Goal: Information Seeking & Learning: Learn about a topic

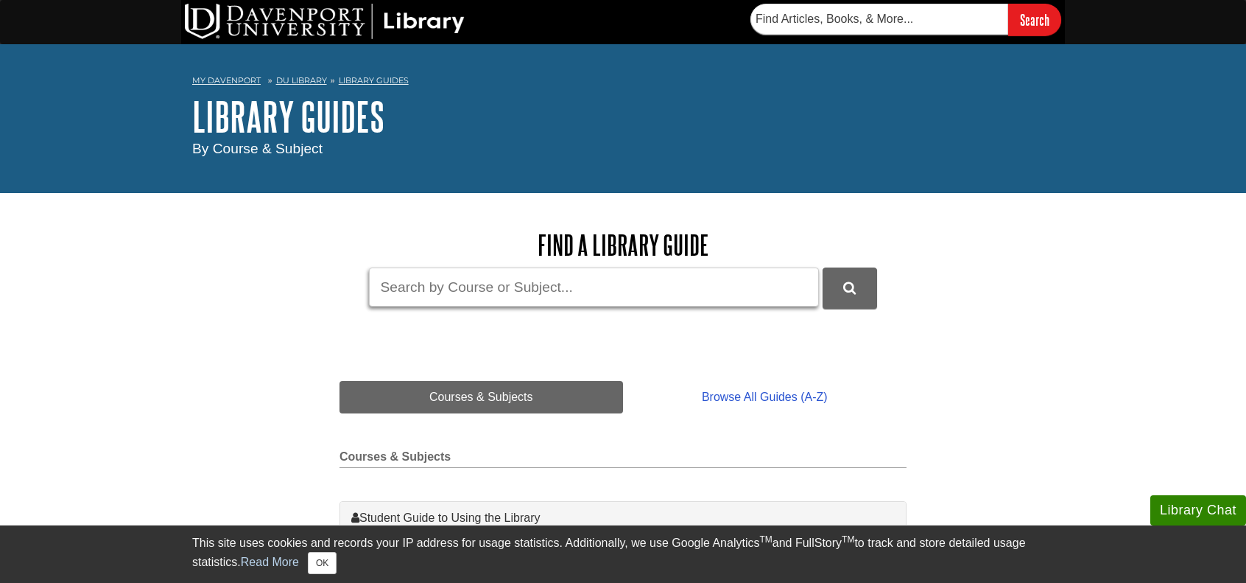
click at [508, 284] on input "Guide Search Terms" at bounding box center [594, 286] width 450 height 39
paste input "systems development life cycle (SDLC)"
type input "systems development life cycle (SDLC)"
click at [823, 267] on button "DU Library Guides Search" at bounding box center [850, 287] width 55 height 41
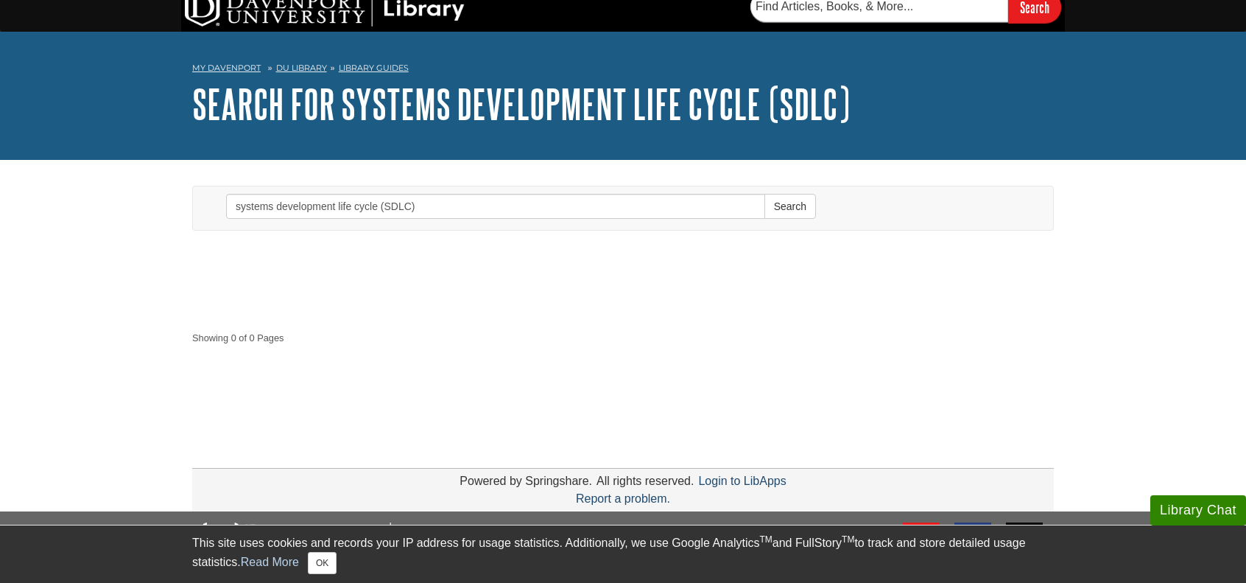
scroll to position [8, 0]
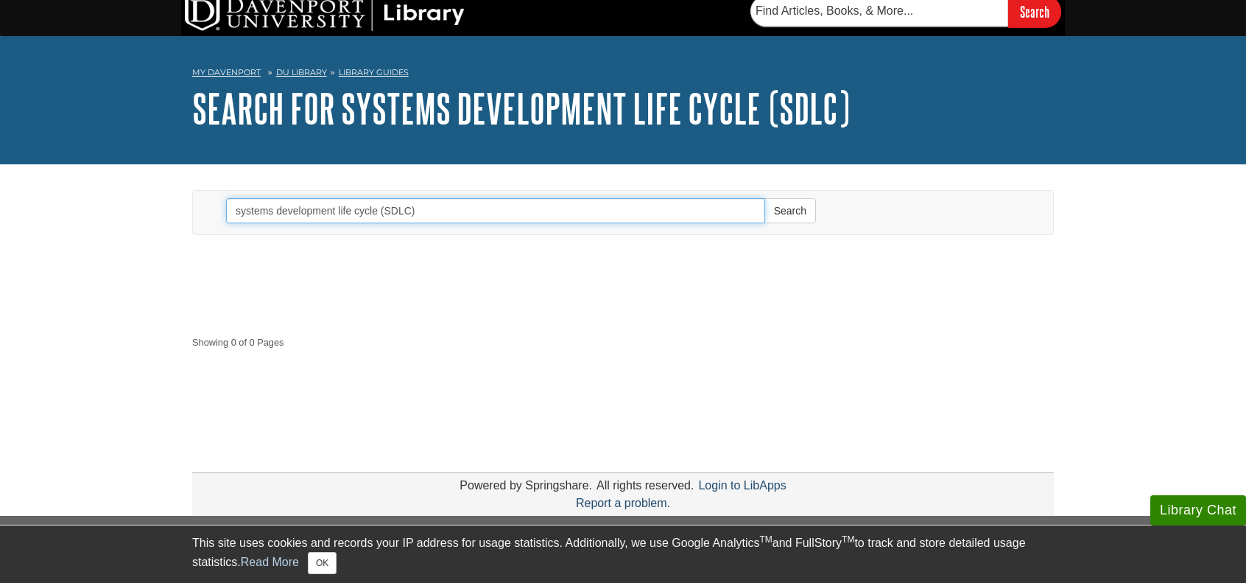
click at [440, 210] on input "systems development life cycle (SDLC)" at bounding box center [495, 210] width 539 height 25
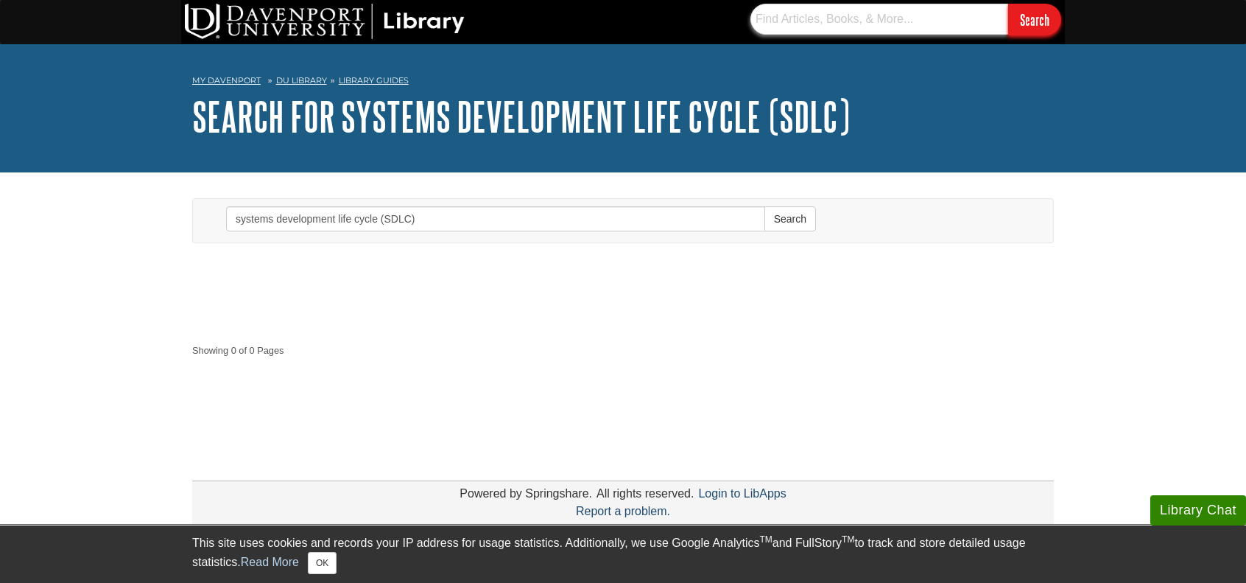
click at [821, 15] on input "text" at bounding box center [880, 19] width 258 height 31
paste input "systems development life cycle (SDLC)"
type input "systems development life cycle (SDLC)"
click at [1008, 4] on input "Search" at bounding box center [1034, 20] width 53 height 32
